Goal: Navigation & Orientation: Find specific page/section

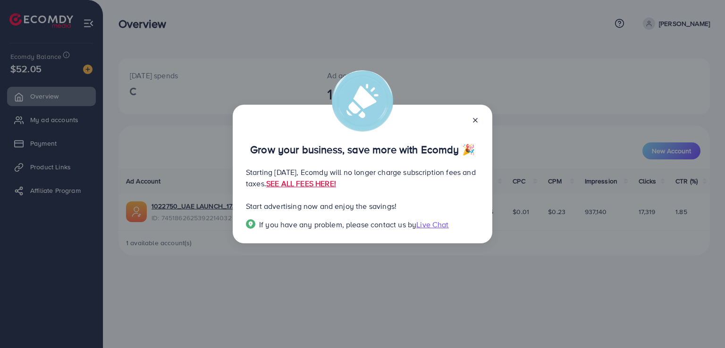
drag, startPoint x: 0, startPoint y: 0, endPoint x: 475, endPoint y: 115, distance: 489.1
click at [475, 117] on icon at bounding box center [475, 121] width 8 height 8
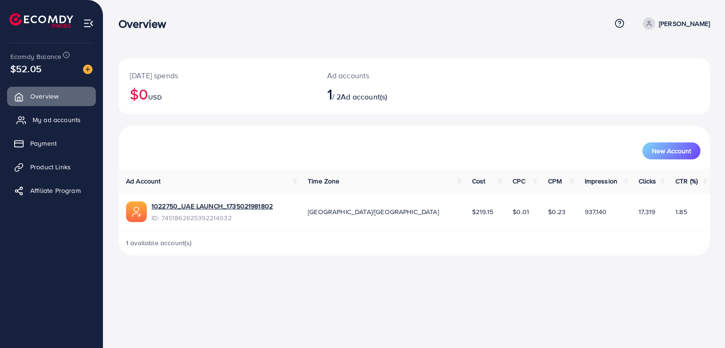
click at [70, 120] on span "My ad accounts" at bounding box center [57, 119] width 48 height 9
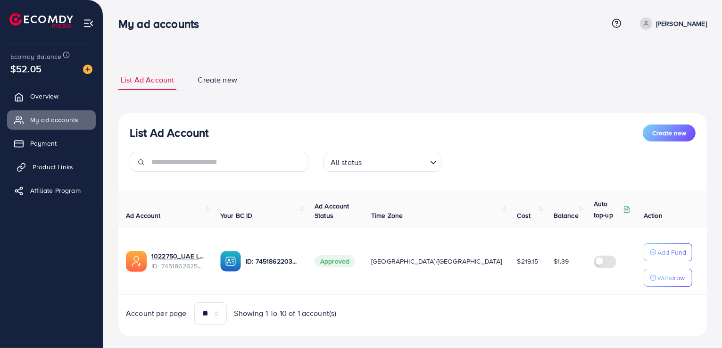
click at [62, 167] on span "Product Links" at bounding box center [53, 166] width 41 height 9
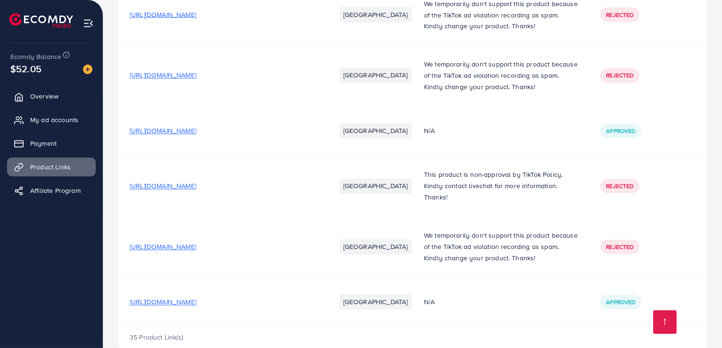
scroll to position [1826, 0]
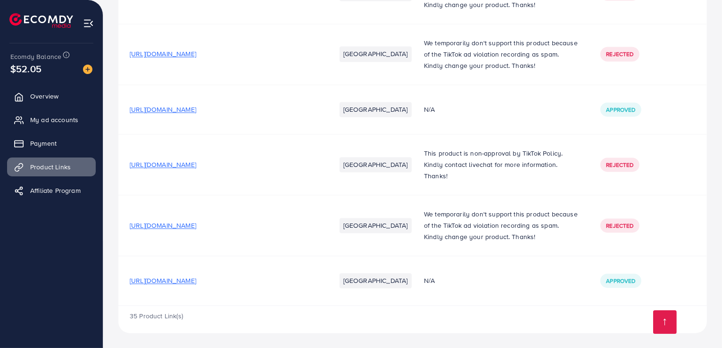
click at [196, 281] on span "[URL][DOMAIN_NAME]" at bounding box center [163, 280] width 67 height 9
click at [68, 119] on span "My ad accounts" at bounding box center [57, 119] width 48 height 9
